Goal: Check status: Check status

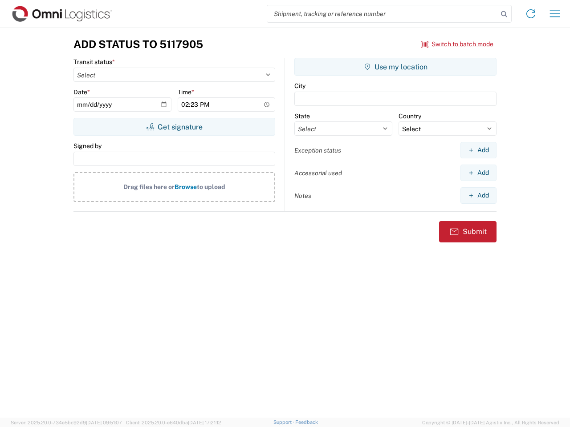
click at [383, 14] on input "search" at bounding box center [382, 13] width 231 height 17
click at [504, 14] on icon at bounding box center [504, 14] width 12 height 12
click at [531, 14] on icon at bounding box center [531, 14] width 14 height 14
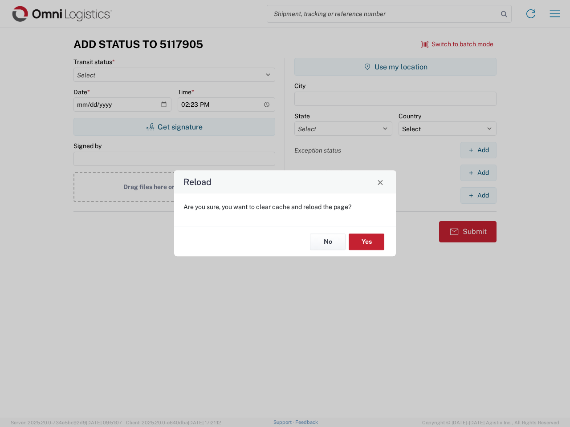
click at [555, 14] on div "Reload Are you sure, you want to clear cache and reload the page? No Yes" at bounding box center [285, 213] width 570 height 427
click at [457, 44] on div "Reload Are you sure, you want to clear cache and reload the page? No Yes" at bounding box center [285, 213] width 570 height 427
click at [174, 127] on div "Reload Are you sure, you want to clear cache and reload the page? No Yes" at bounding box center [285, 213] width 570 height 427
click at [395, 67] on div "Reload Are you sure, you want to clear cache and reload the page? No Yes" at bounding box center [285, 213] width 570 height 427
click at [478, 150] on div "Reload Are you sure, you want to clear cache and reload the page? No Yes" at bounding box center [285, 213] width 570 height 427
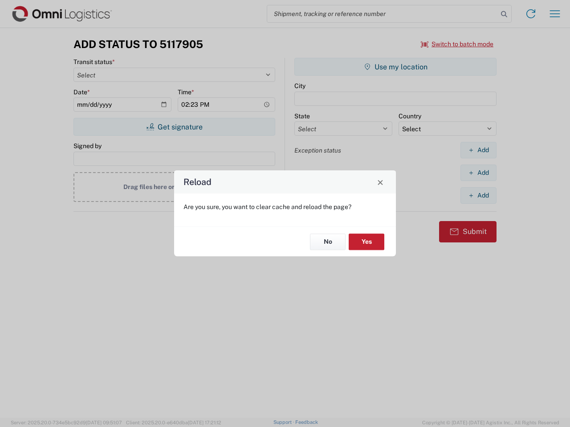
click at [478, 173] on div "Reload Are you sure, you want to clear cache and reload the page? No Yes" at bounding box center [285, 213] width 570 height 427
click at [478, 195] on div "Reload Are you sure, you want to clear cache and reload the page? No Yes" at bounding box center [285, 213] width 570 height 427
